Goal: Task Accomplishment & Management: Manage account settings

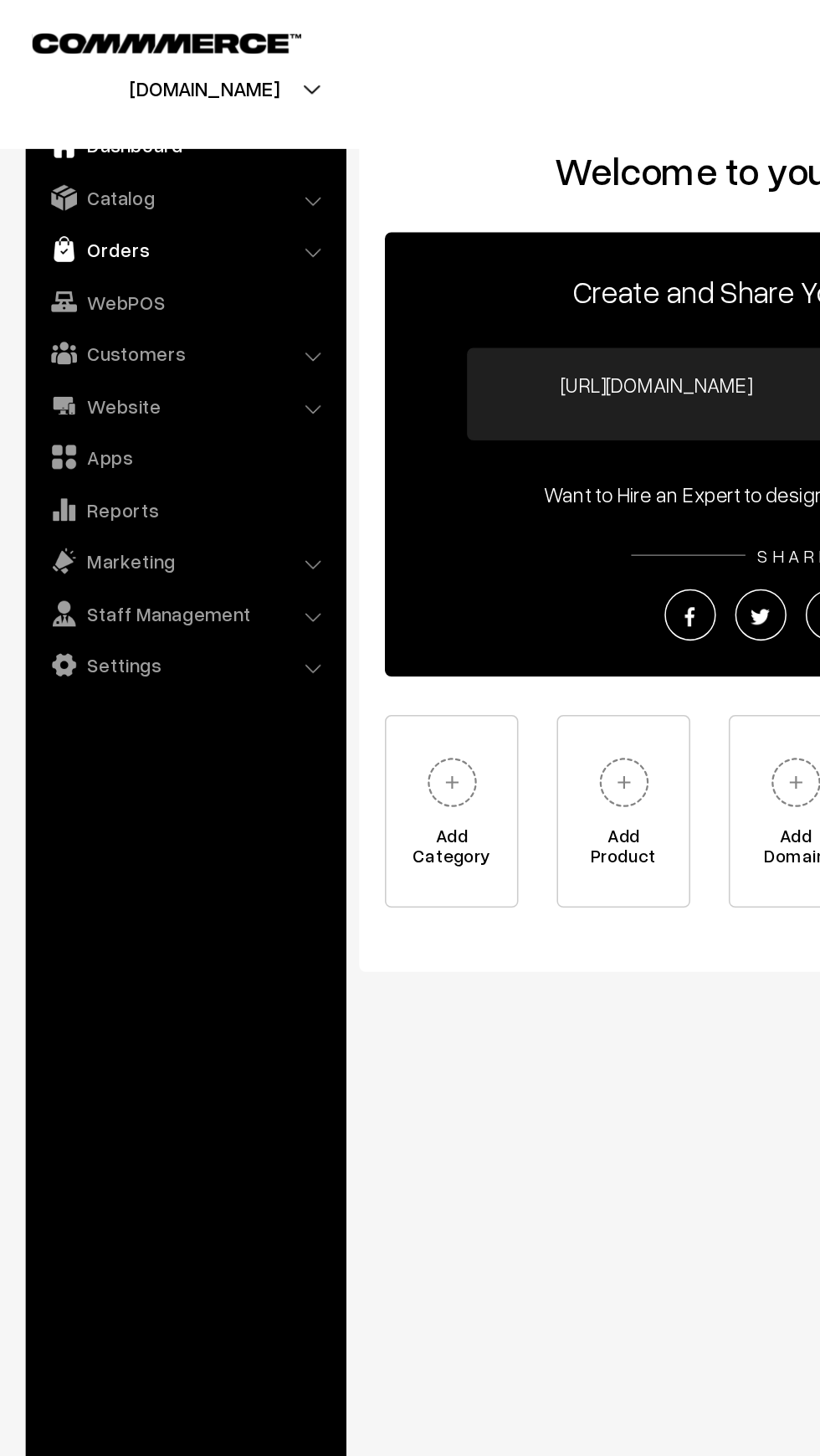
click at [52, 163] on link "Orders" at bounding box center [121, 163] width 200 height 30
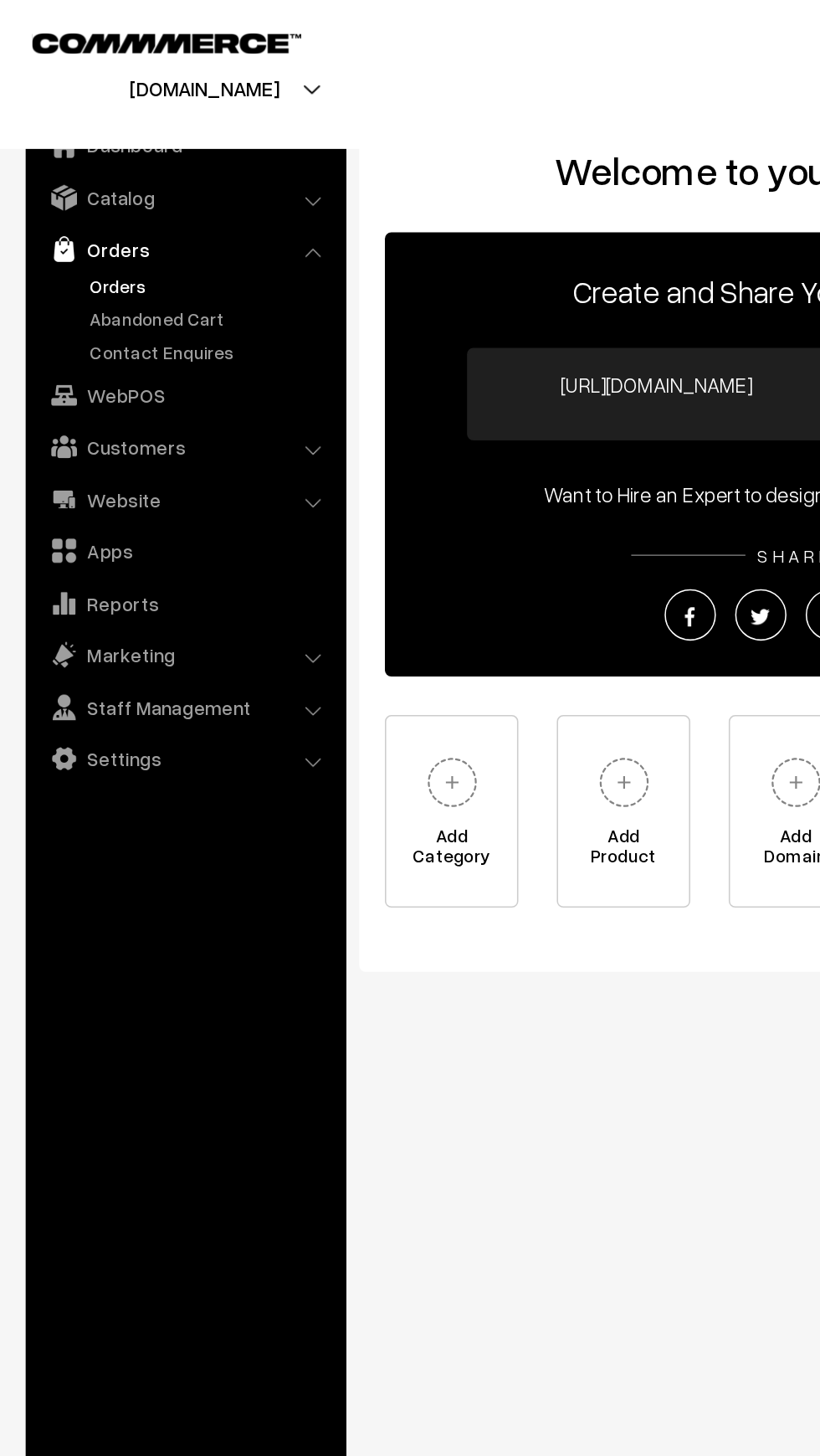
click at [55, 190] on link "Orders" at bounding box center [138, 187] width 166 height 18
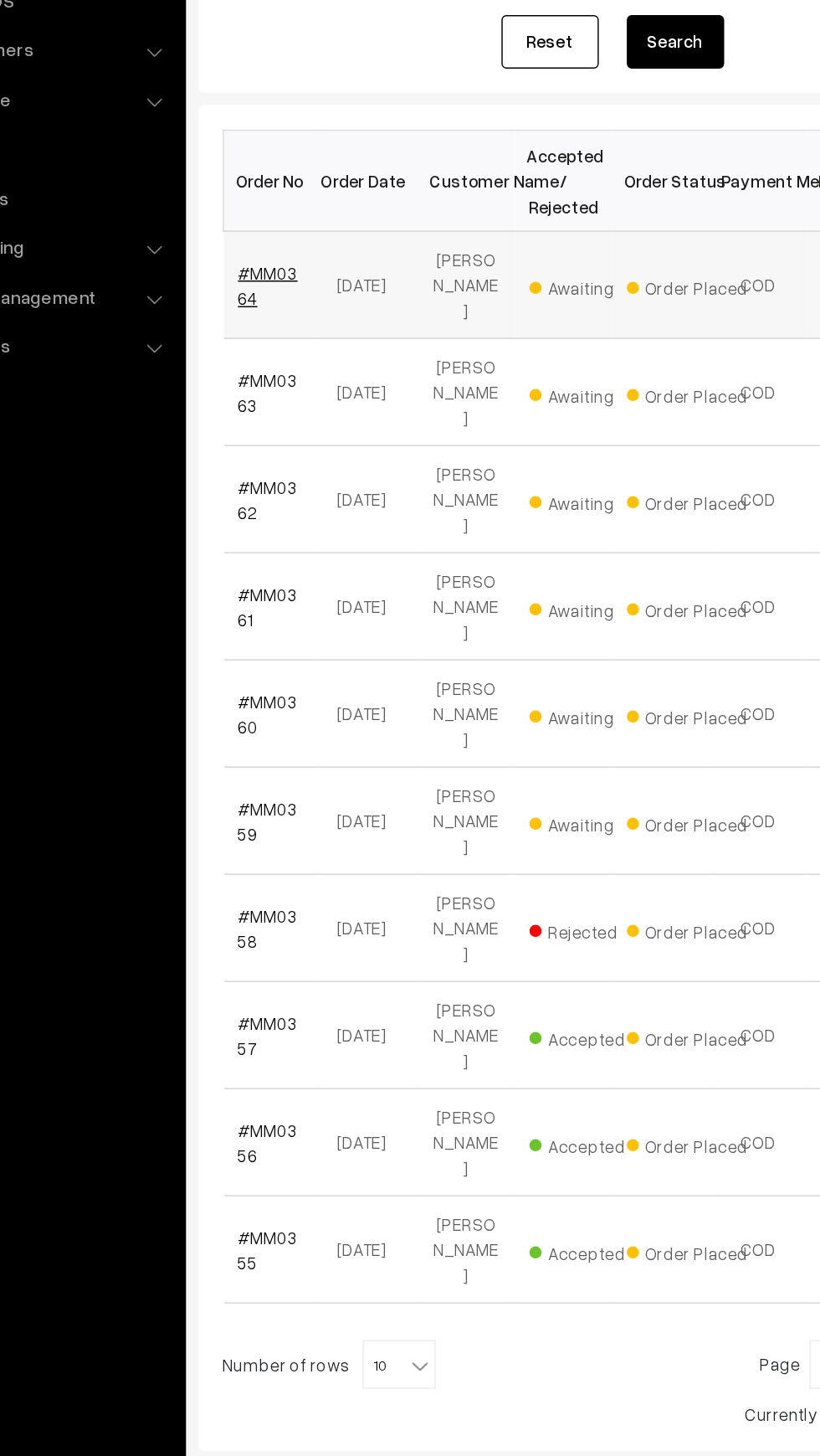
click at [285, 438] on link "#MM0364" at bounding box center [282, 454] width 41 height 32
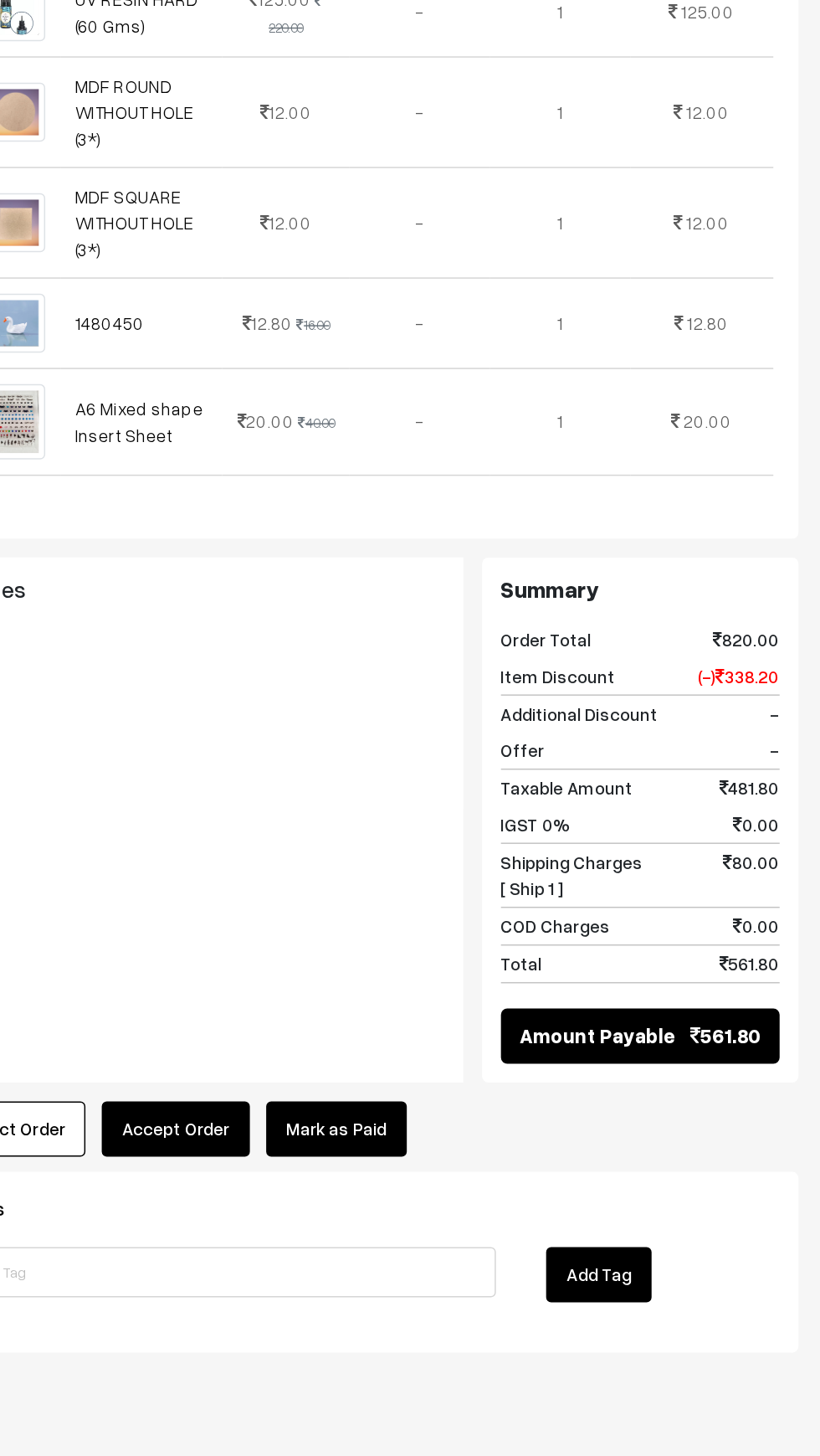
scroll to position [357, 0]
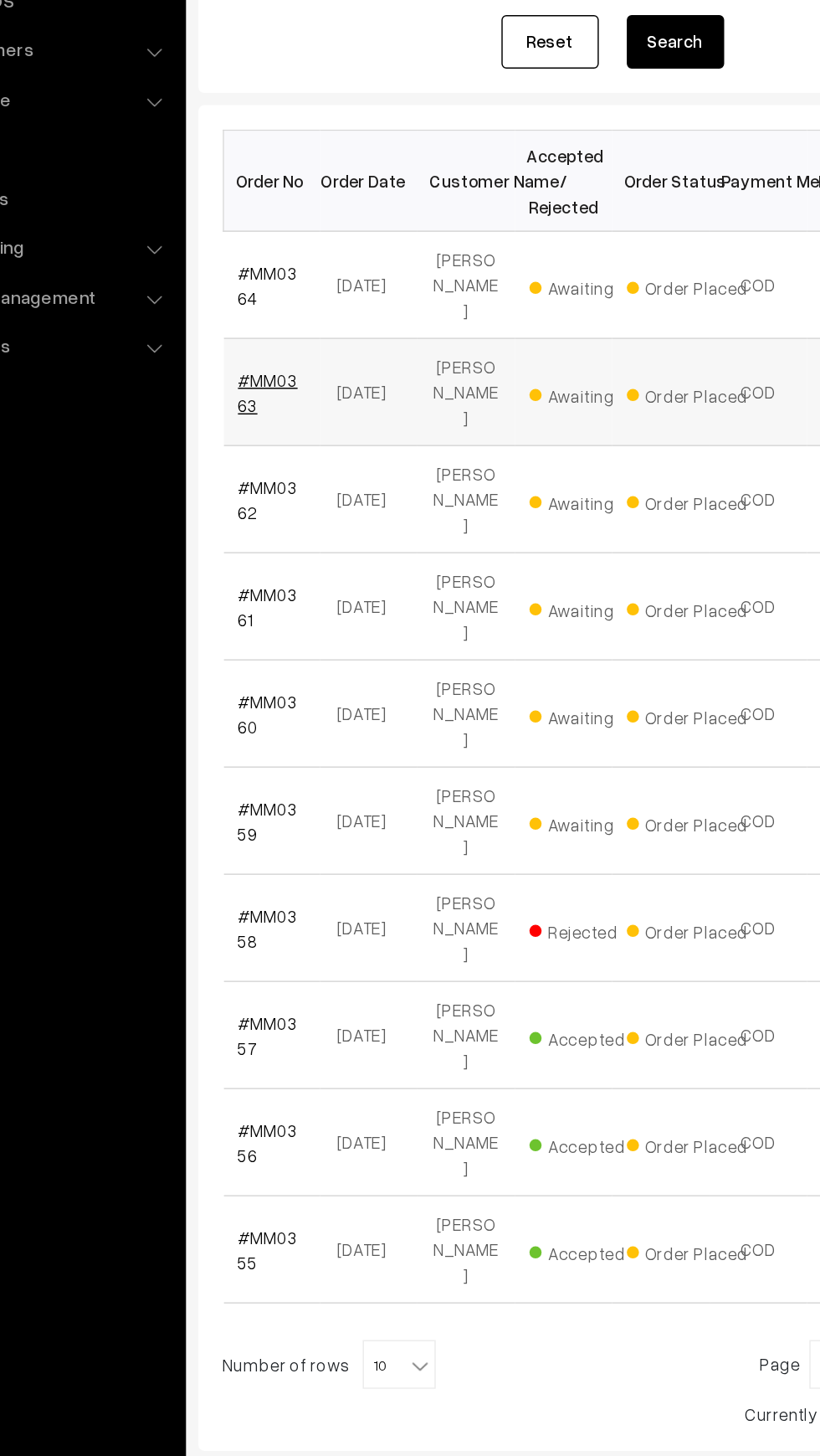
click at [264, 511] on link "#MM0363" at bounding box center [282, 527] width 41 height 32
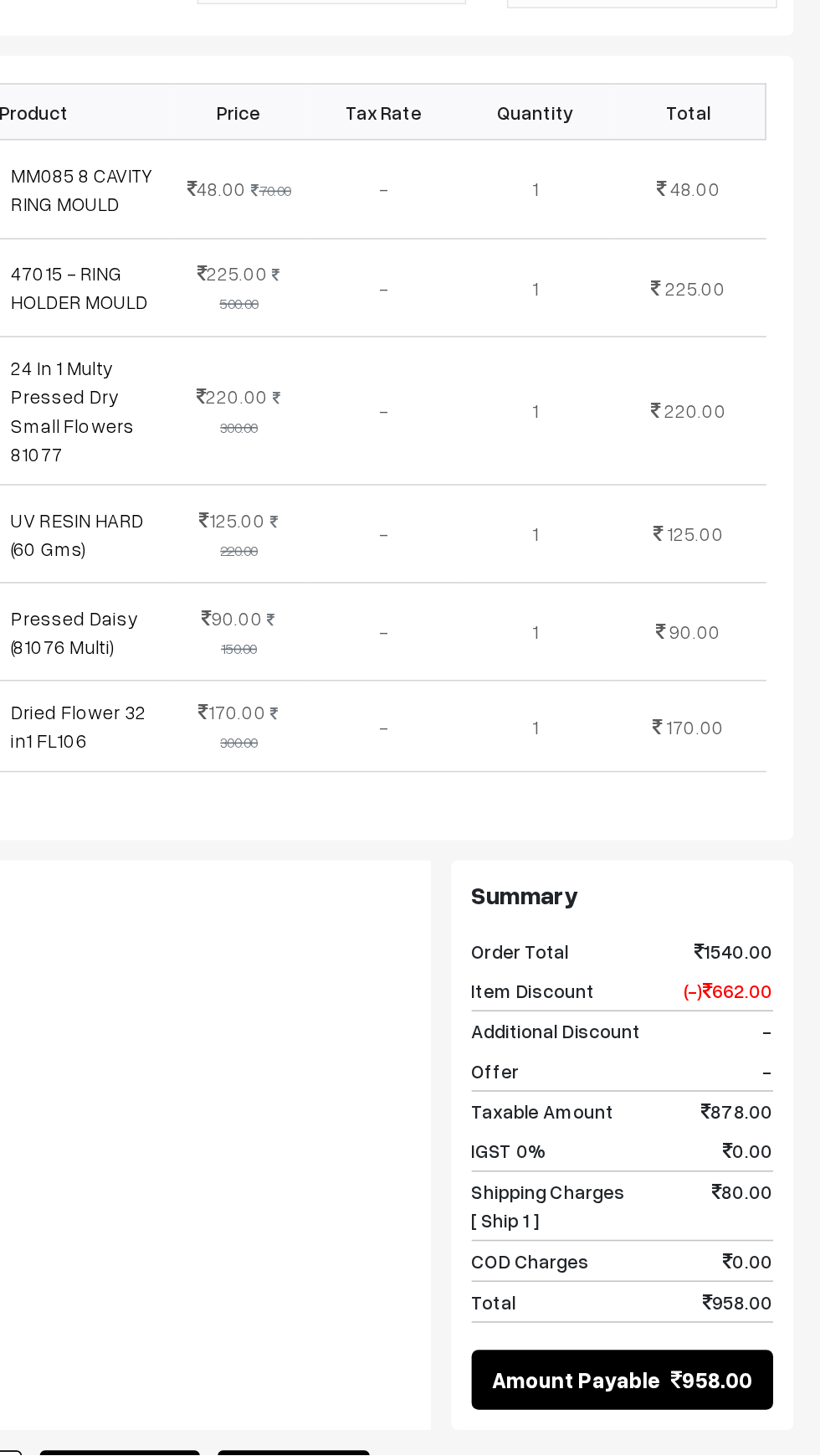
scroll to position [85, 0]
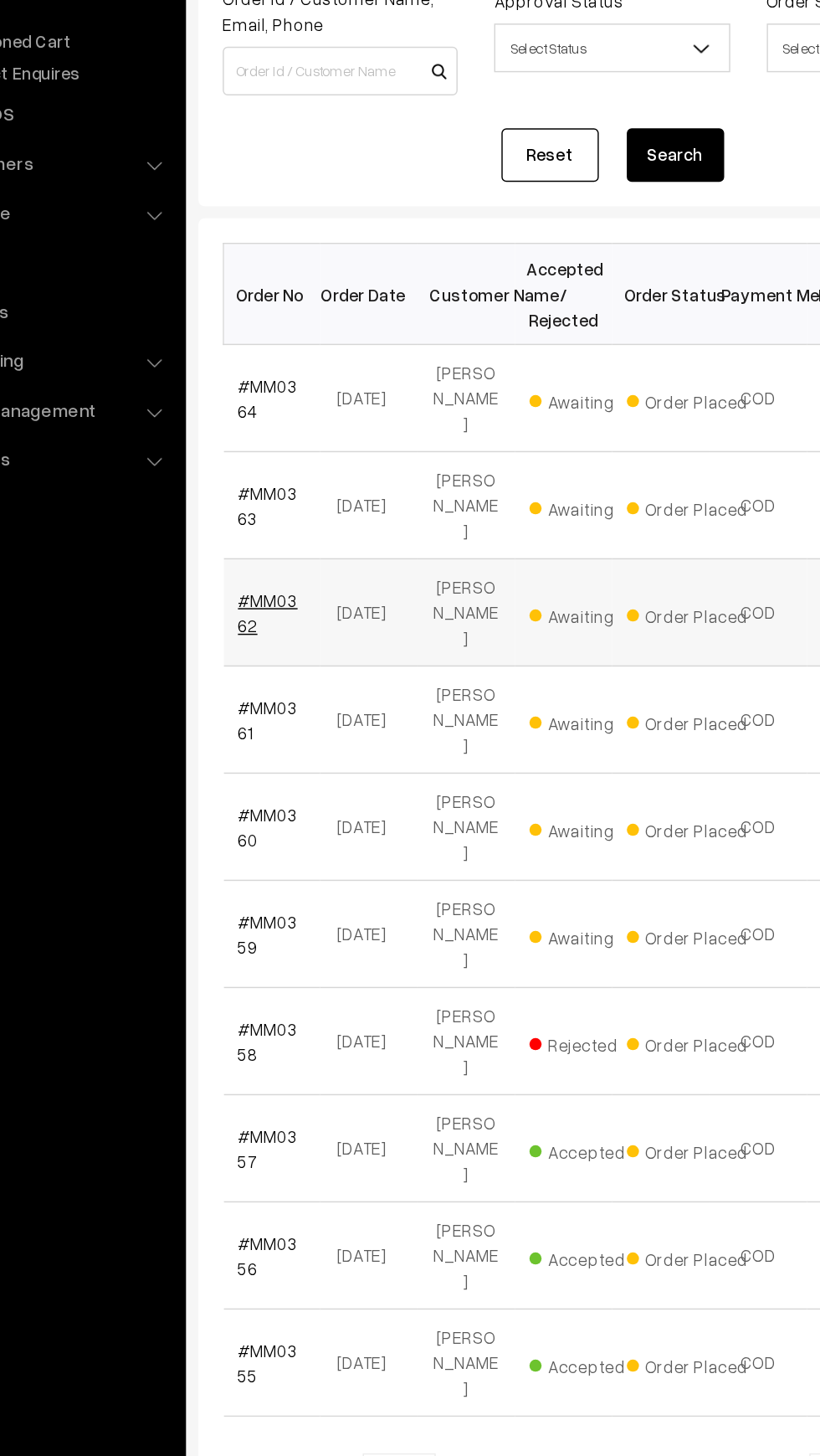
click at [264, 585] on link "#MM0362" at bounding box center [282, 601] width 41 height 32
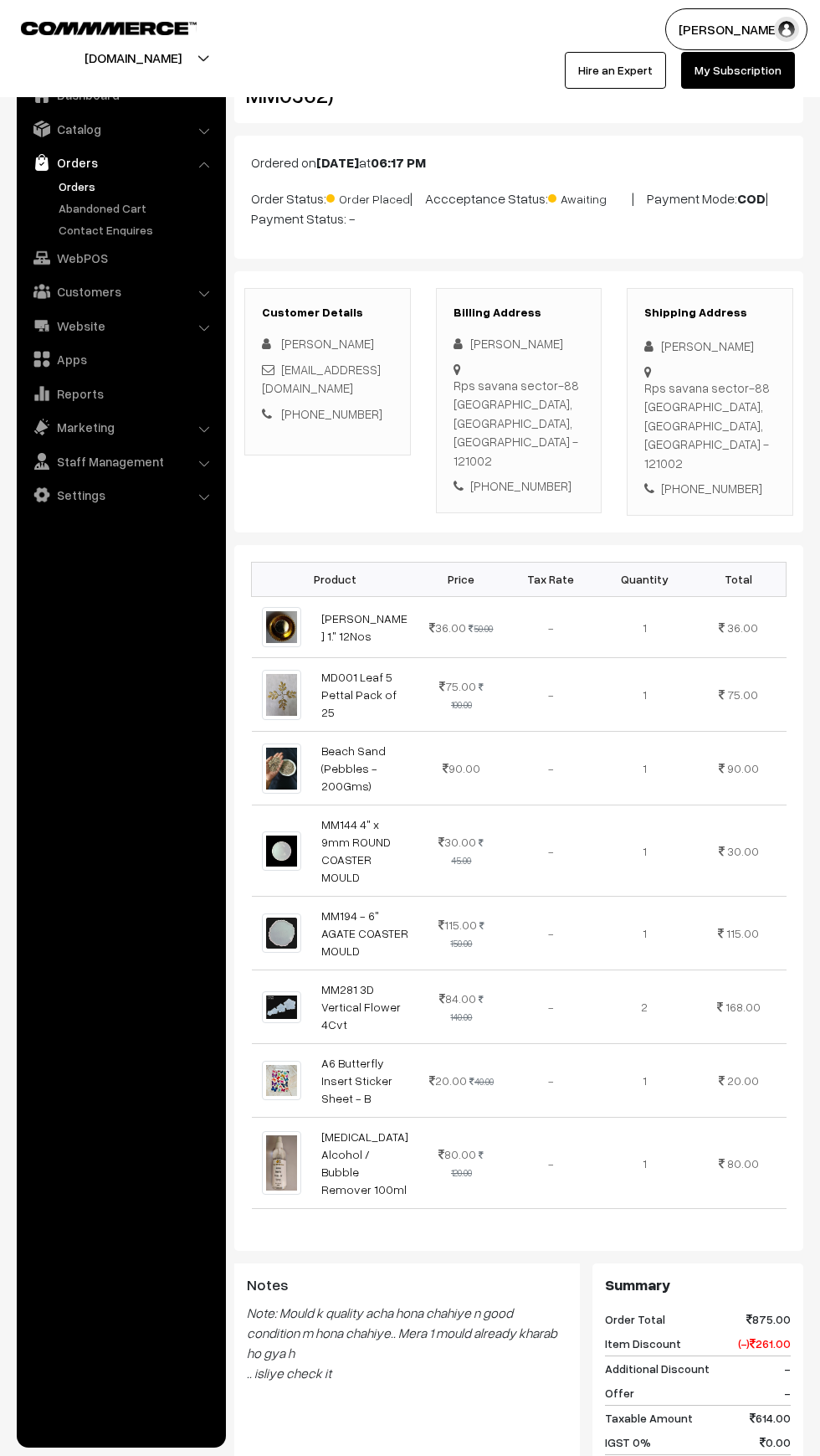
scroll to position [33, 0]
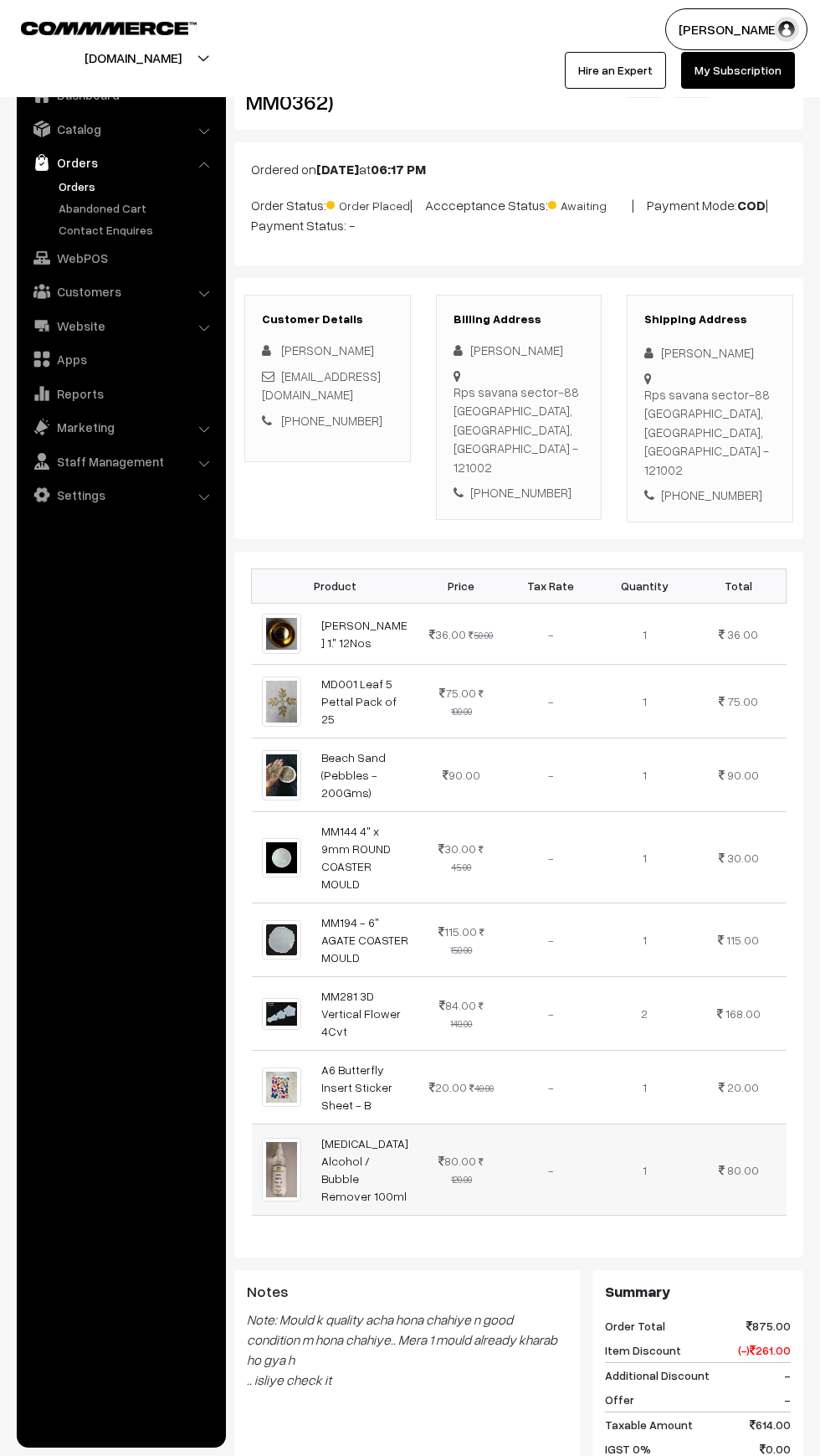
click at [629, 1124] on td "1" at bounding box center [644, 1169] width 94 height 91
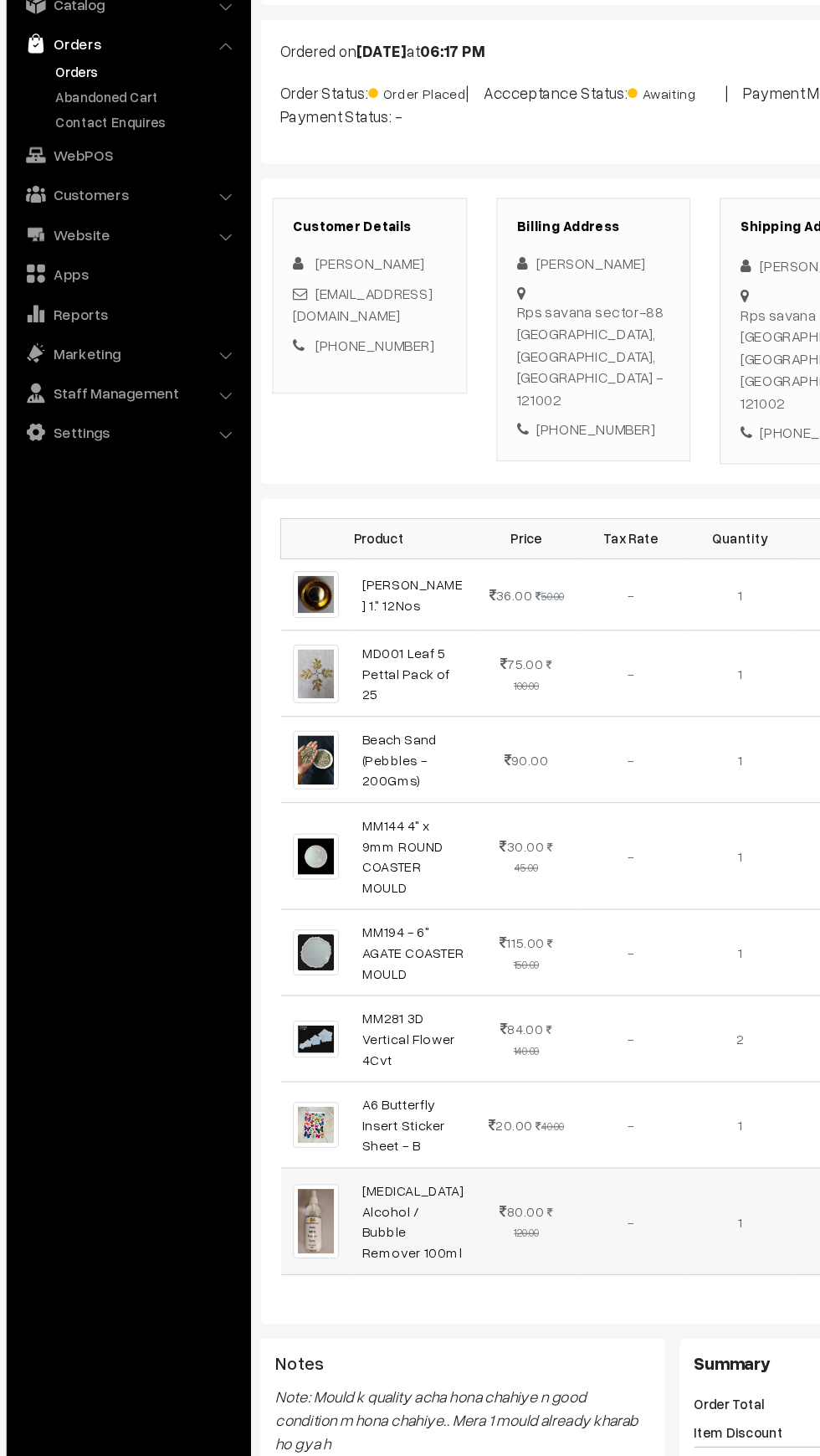
scroll to position [0, 0]
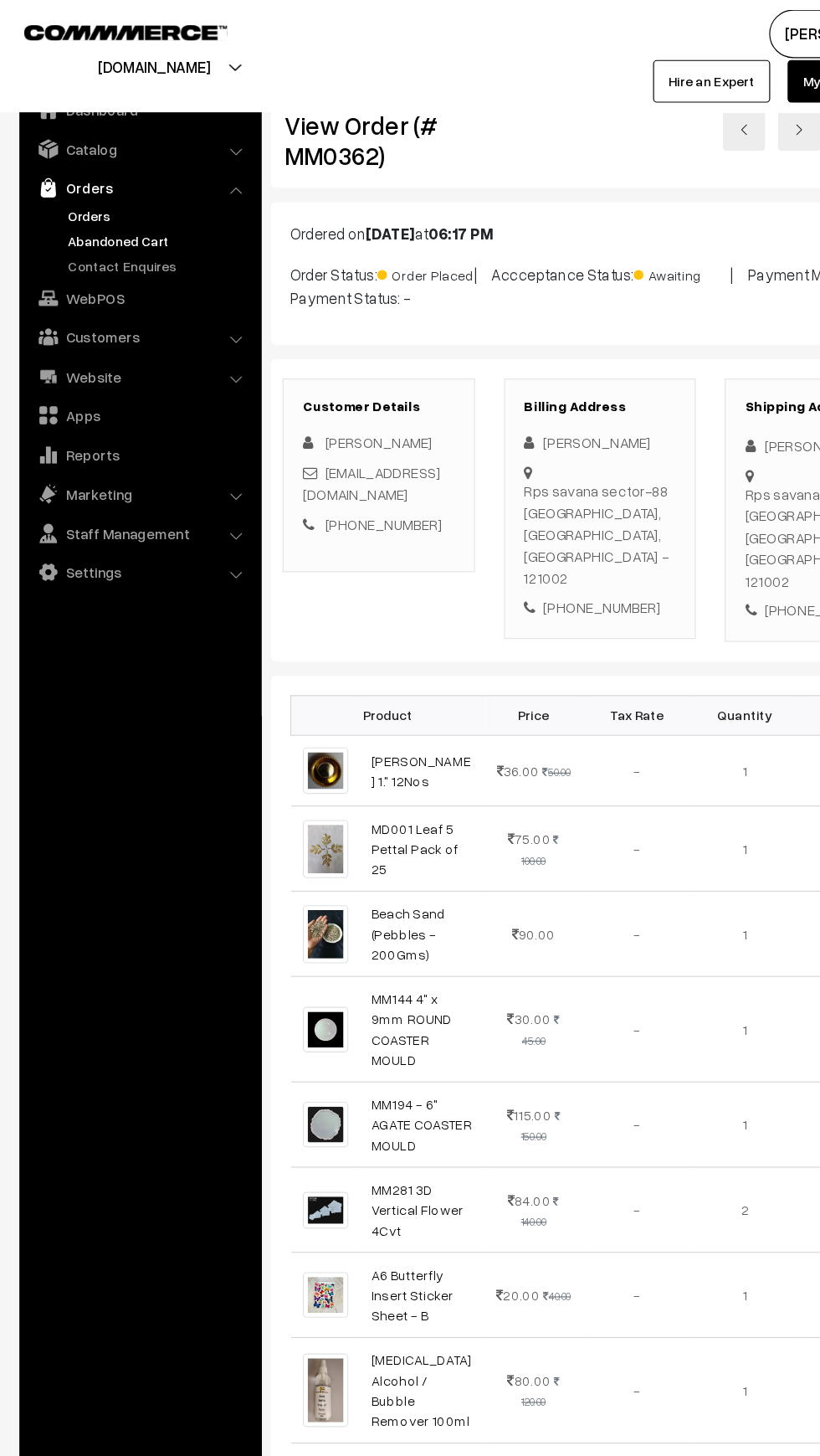
click at [75, 204] on link "Abandoned Cart" at bounding box center [138, 209] width 166 height 18
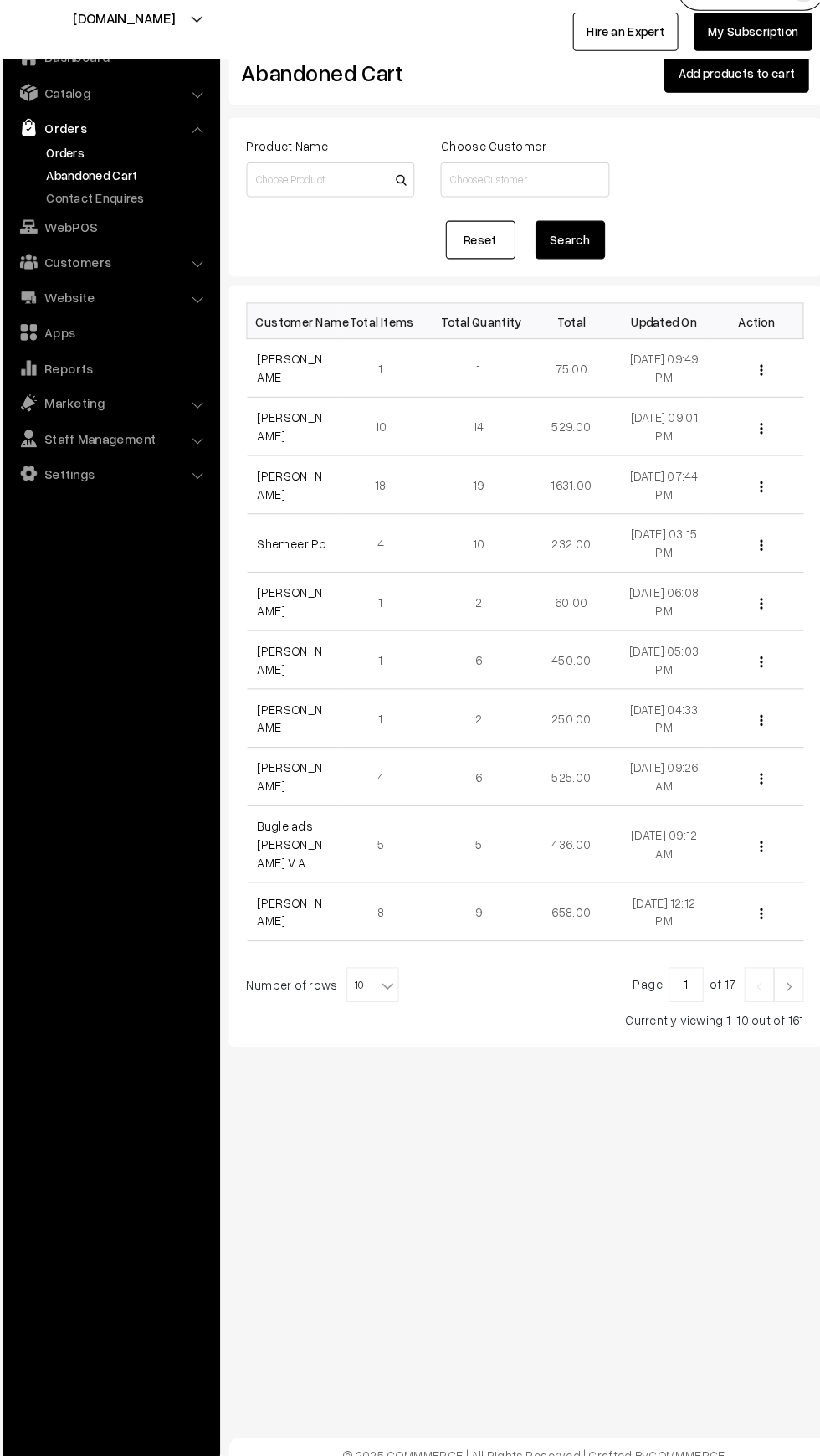
click at [58, 190] on link "Orders" at bounding box center [138, 187] width 166 height 18
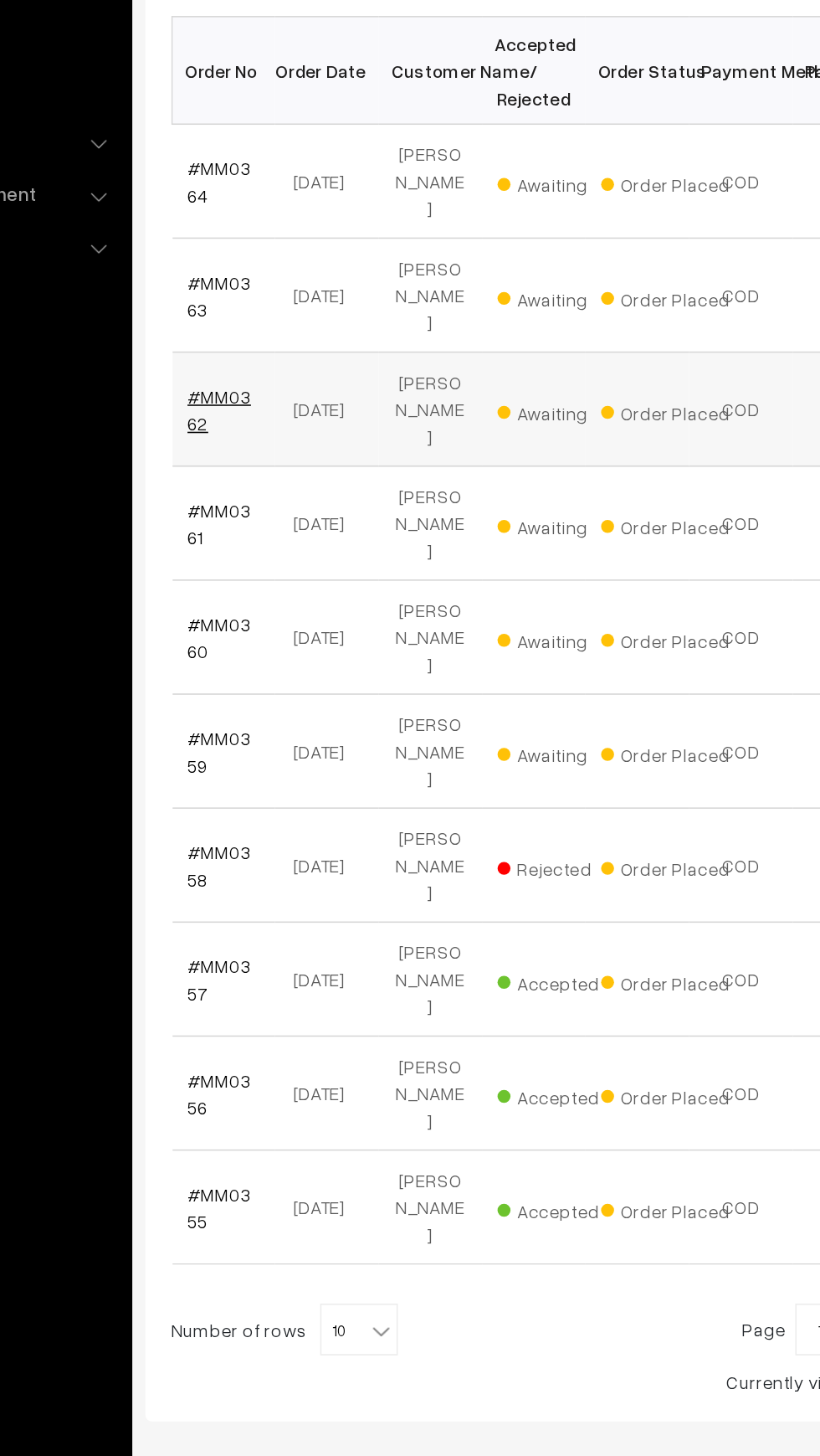
click at [265, 585] on link "#MM0362" at bounding box center [282, 601] width 41 height 32
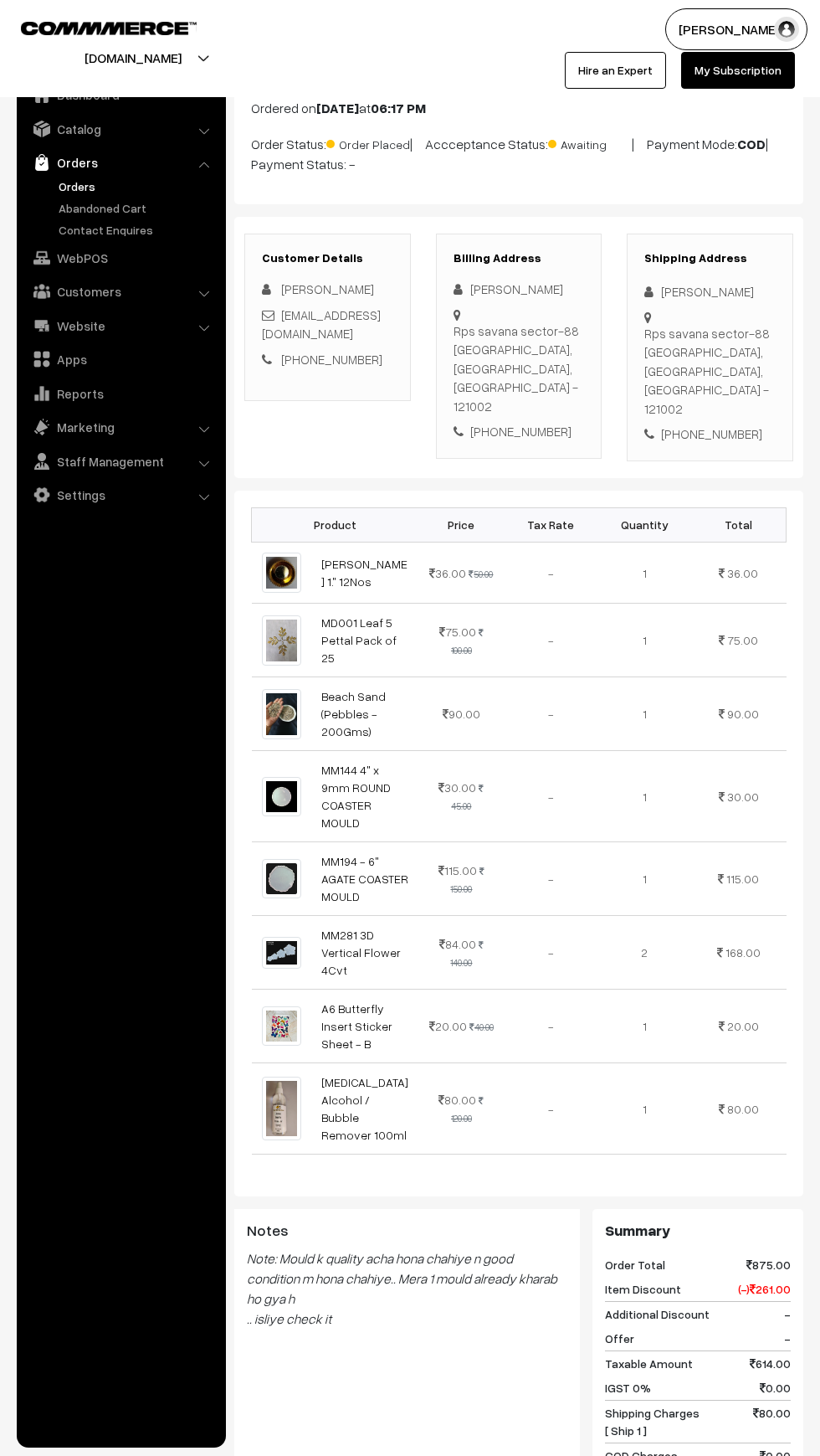
scroll to position [377, 0]
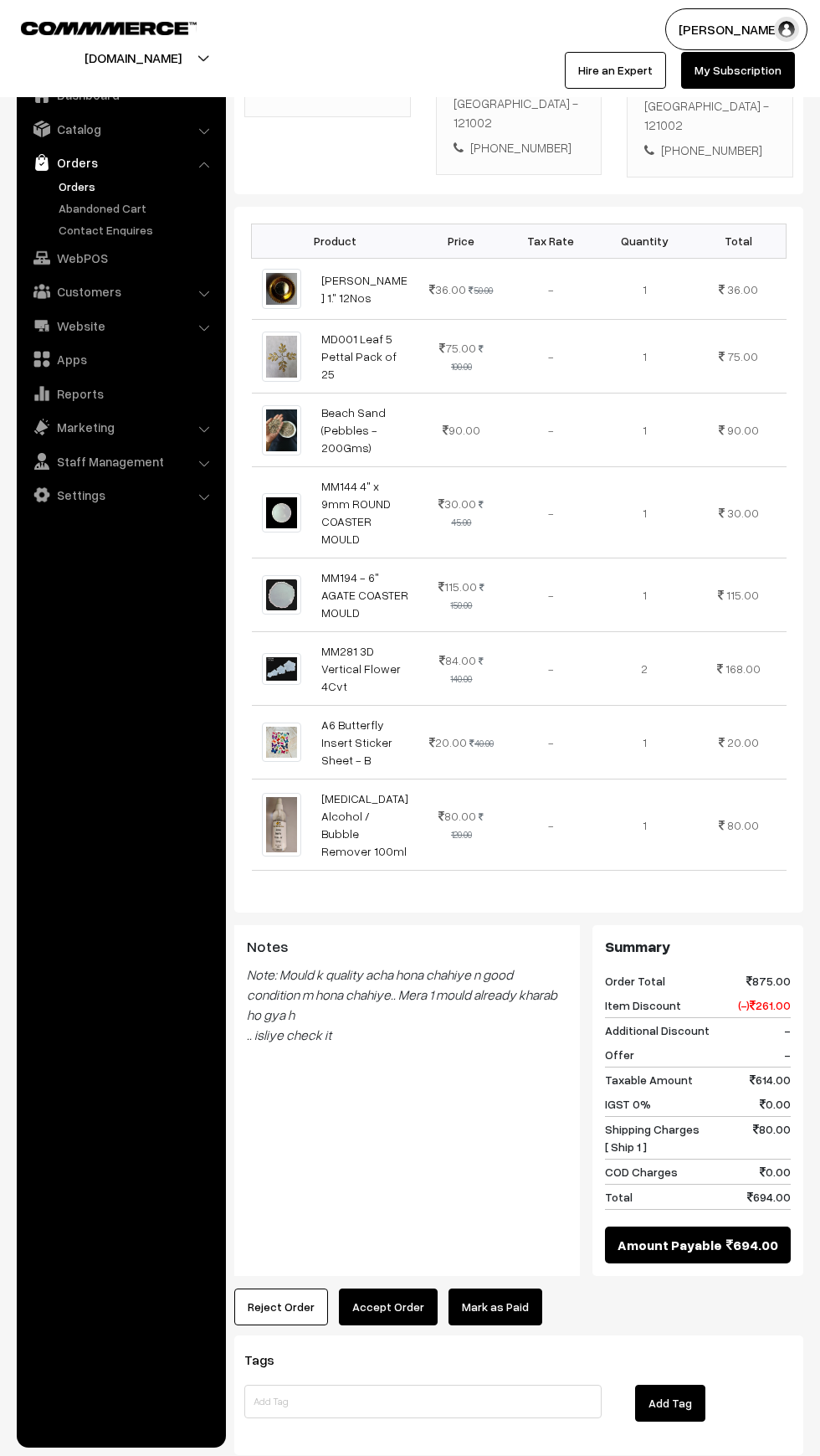
click at [385, 1288] on button "Accept Order" at bounding box center [388, 1306] width 99 height 37
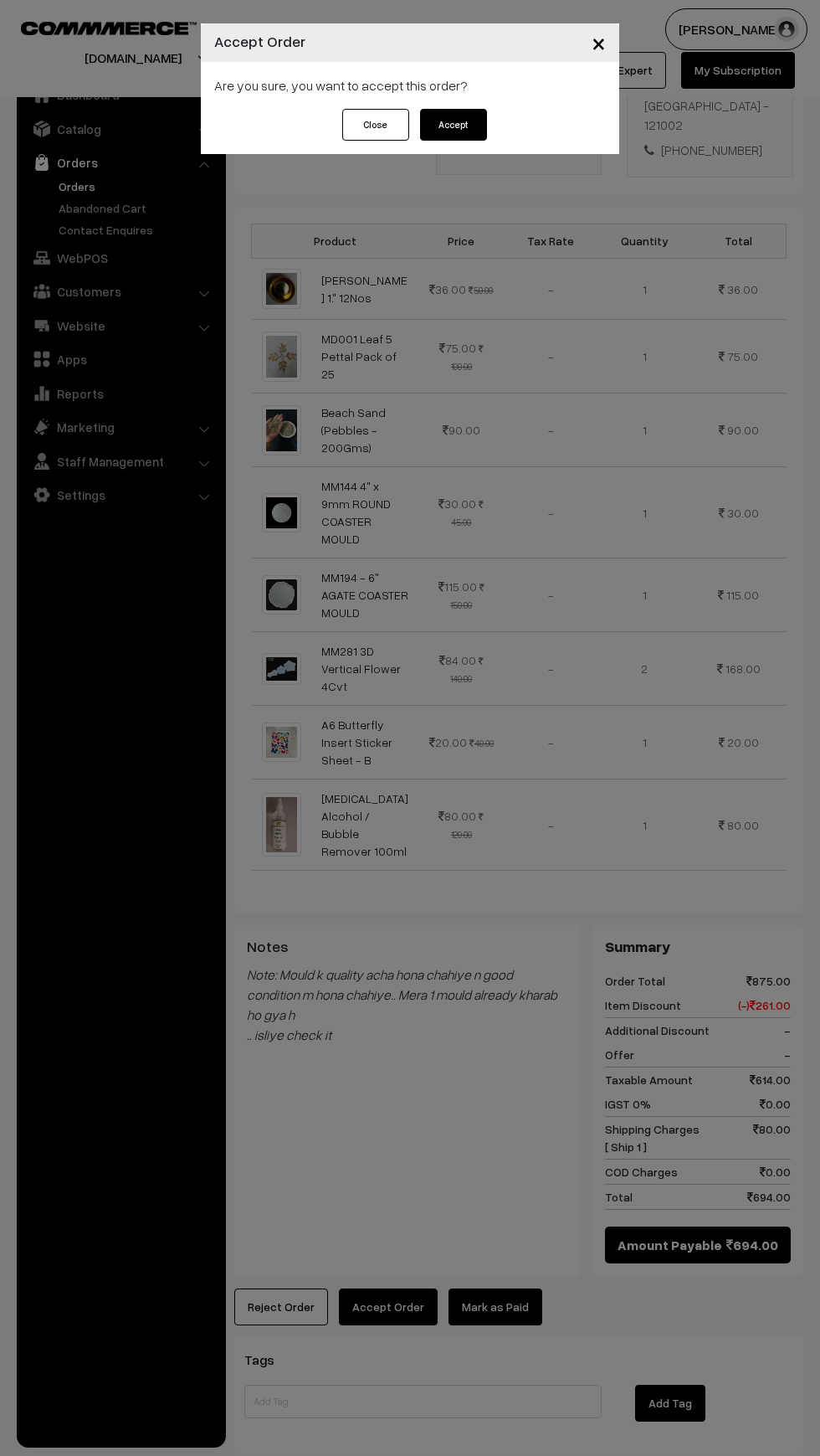
click at [466, 133] on button "Accept" at bounding box center [453, 125] width 67 height 32
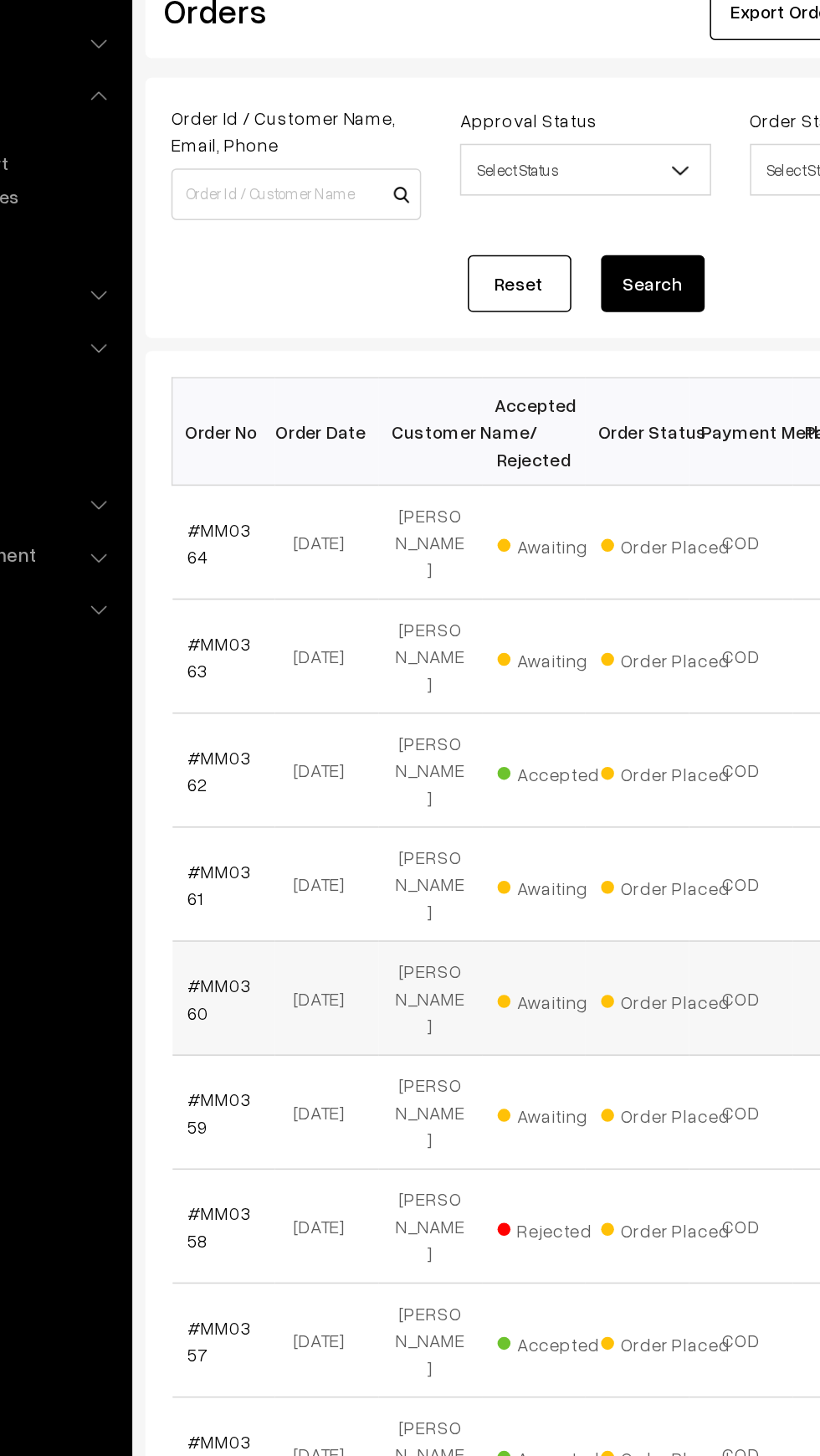
click at [319, 712] on td "[DATE]" at bounding box center [351, 748] width 67 height 74
click at [266, 732] on link "#MM0360" at bounding box center [282, 748] width 41 height 32
